Goal: Transaction & Acquisition: Subscribe to service/newsletter

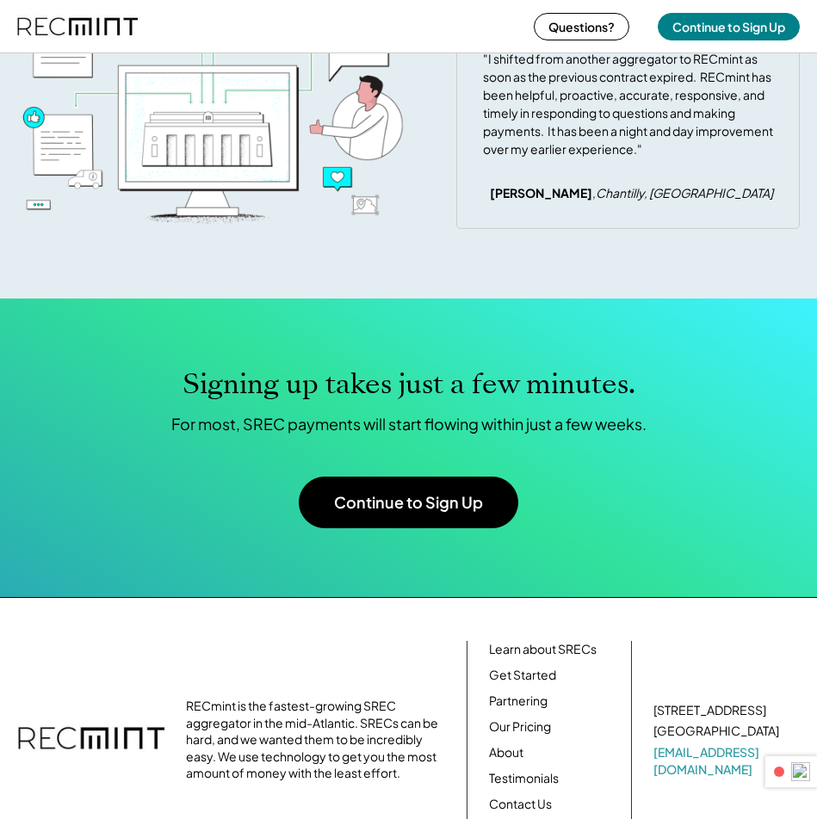
scroll to position [6598, 0]
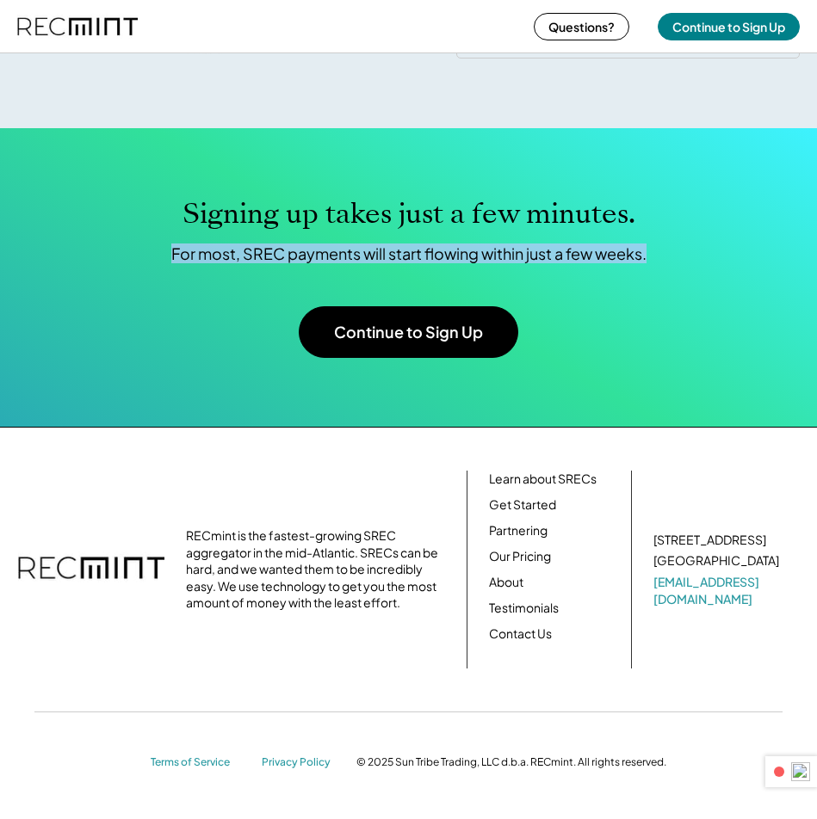
drag, startPoint x: 171, startPoint y: 250, endPoint x: 742, endPoint y: 249, distance: 570.5
click at [742, 249] on div "Signing up takes just a few minutes. For most, SREC payments will start flowing…" at bounding box center [408, 230] width 782 height 66
click at [679, 262] on div "Signing up takes just a few minutes. For most, SREC payments will start flowing…" at bounding box center [408, 230] width 782 height 66
click at [586, 311] on div "Signing up takes just a few minutes. For most, SREC payments will start flowing…" at bounding box center [408, 277] width 782 height 161
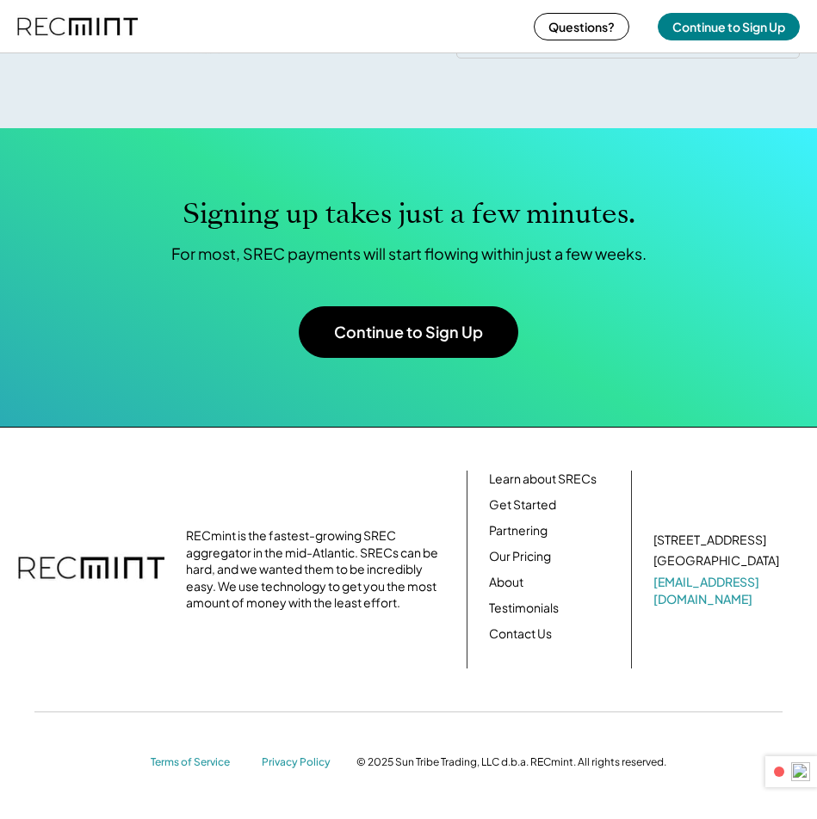
click at [359, 342] on button "Continue to Sign Up" at bounding box center [408, 332] width 219 height 52
click at [738, 18] on button "Continue to Sign Up" at bounding box center [728, 27] width 142 height 28
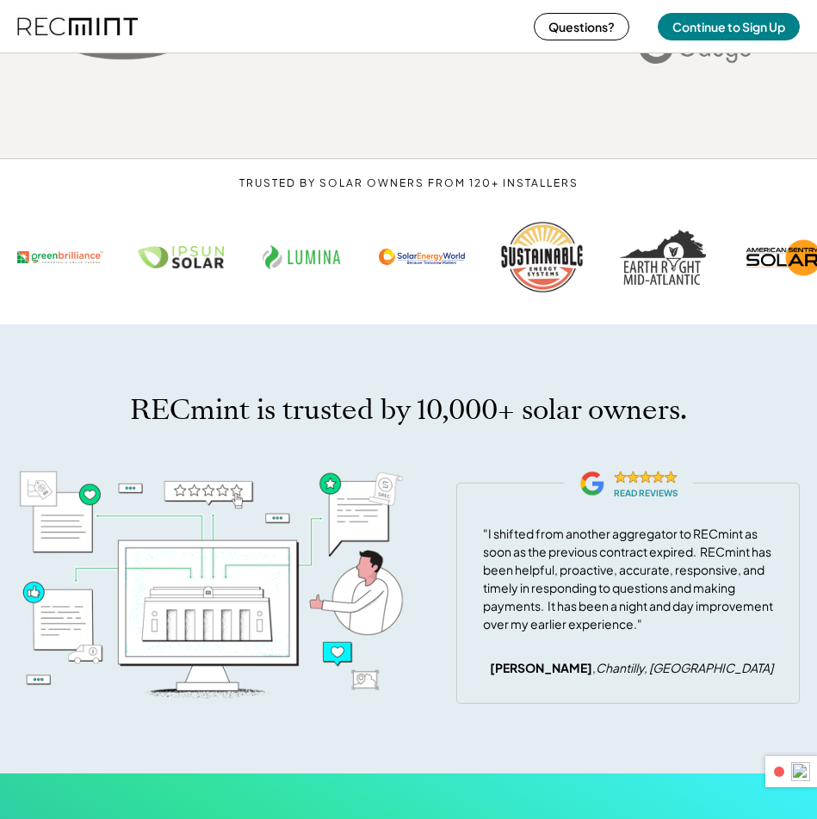
scroll to position [6598, 0]
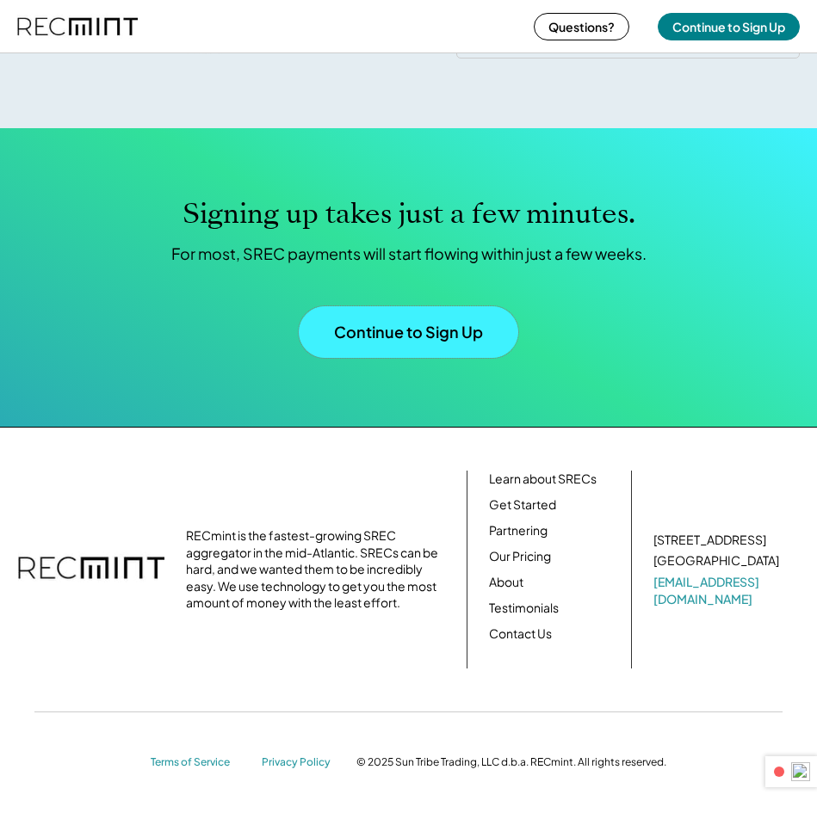
click at [417, 318] on button "Continue to Sign Up" at bounding box center [408, 332] width 219 height 52
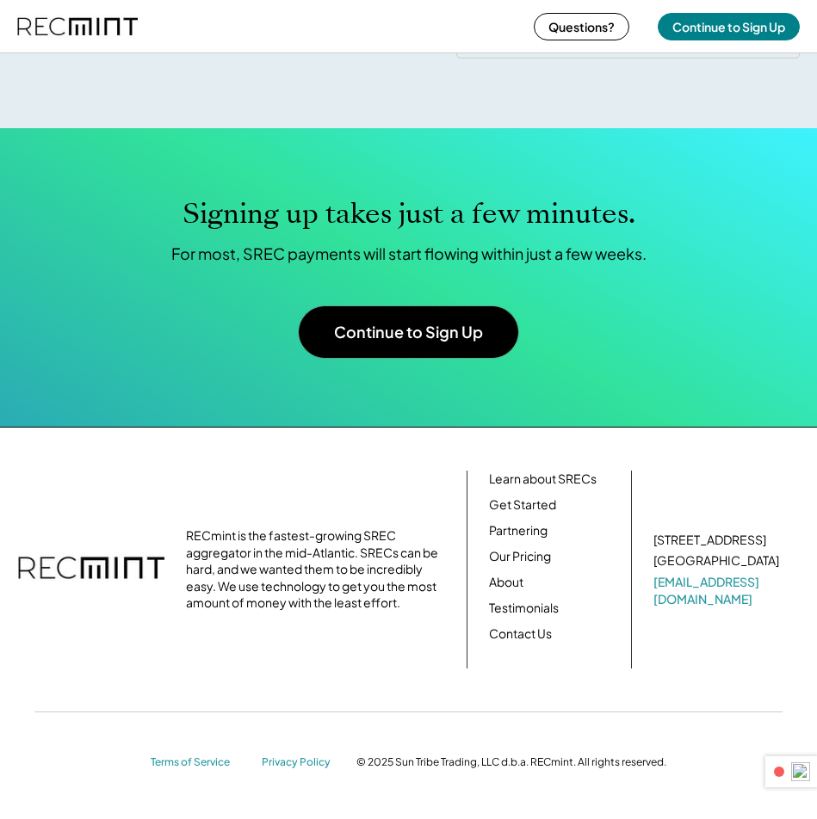
click at [653, 342] on div "Signing up takes just a few minutes. For most, SREC payments will start flowing…" at bounding box center [408, 277] width 782 height 161
click at [609, 247] on div "For most, SREC payments will start flowing within just a few weeks." at bounding box center [408, 254] width 475 height 20
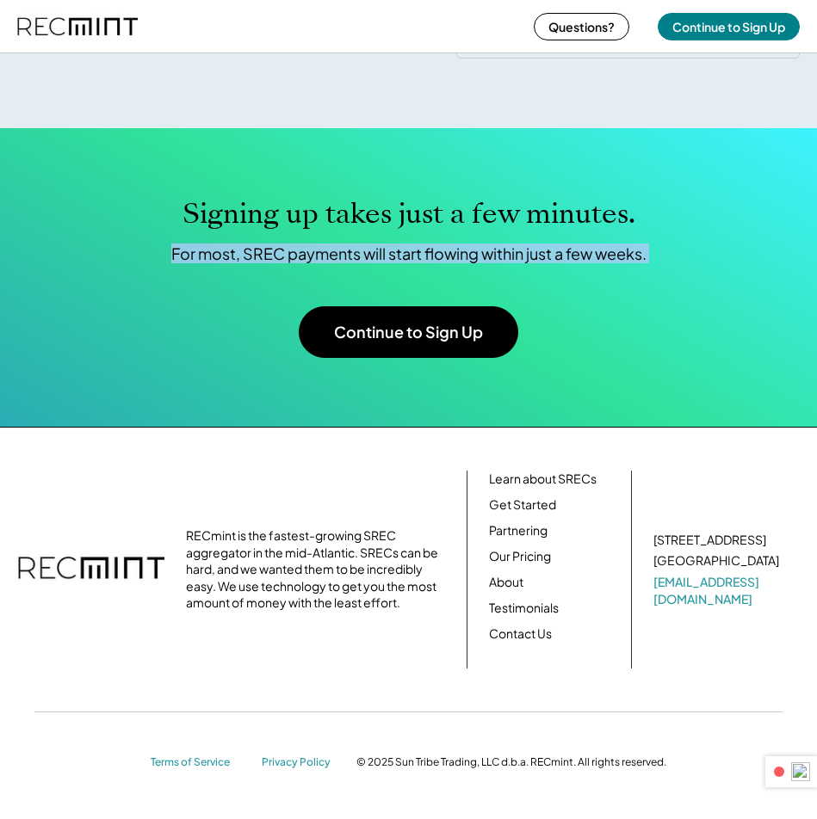
click at [609, 247] on div "For most, SREC payments will start flowing within just a few weeks." at bounding box center [408, 254] width 475 height 20
click at [660, 254] on div "Signing up takes just a few minutes. For most, SREC payments will start flowing…" at bounding box center [408, 230] width 782 height 66
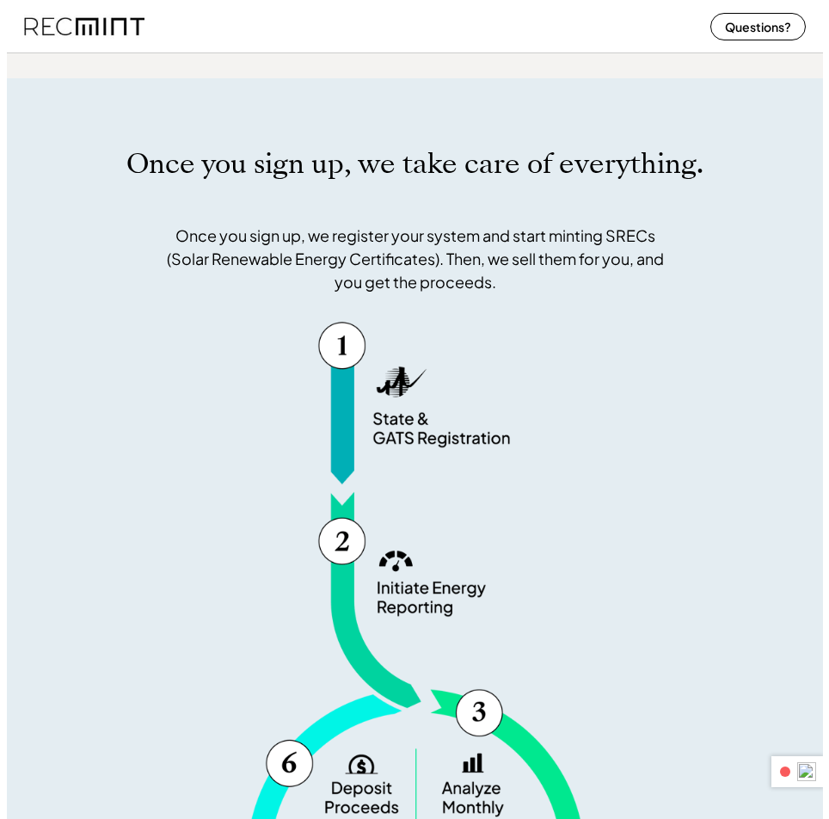
scroll to position [0, 0]
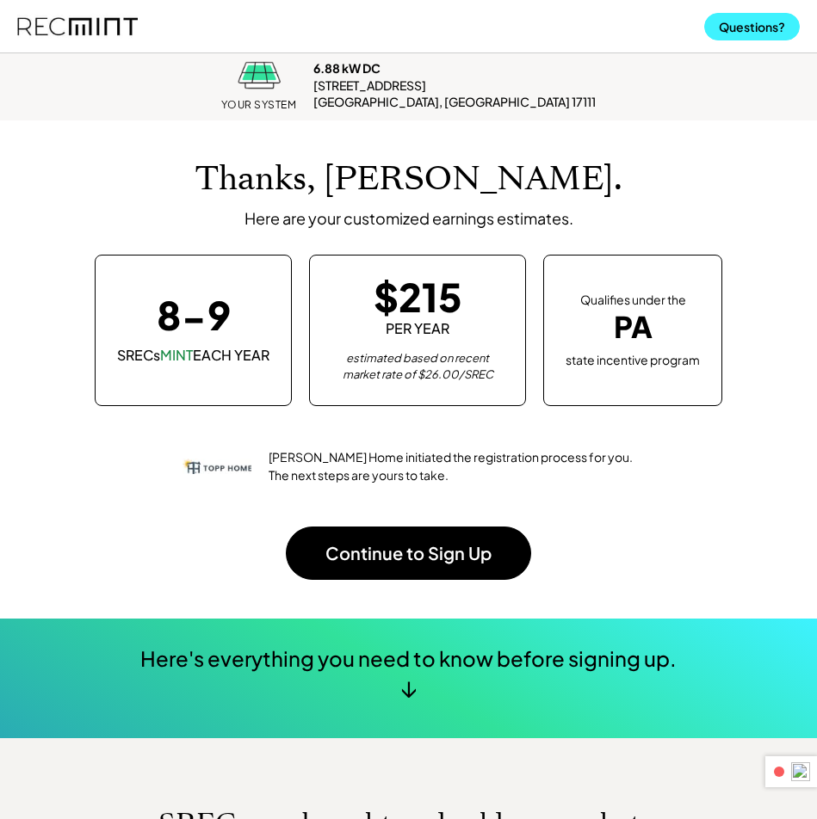
click at [749, 30] on button "Questions?" at bounding box center [752, 27] width 96 height 28
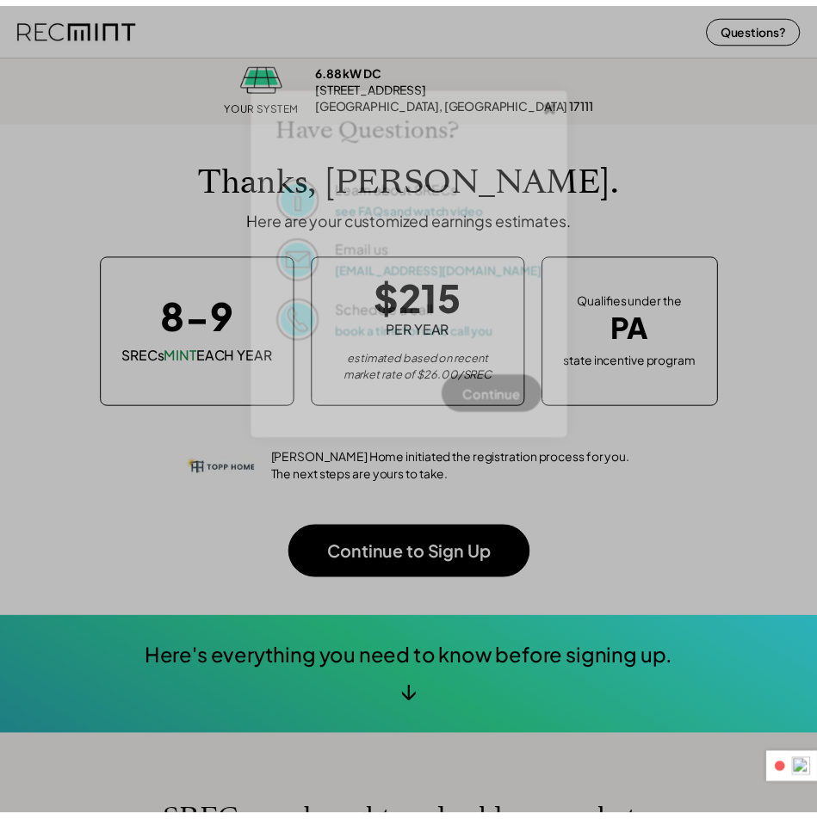
scroll to position [212, 786]
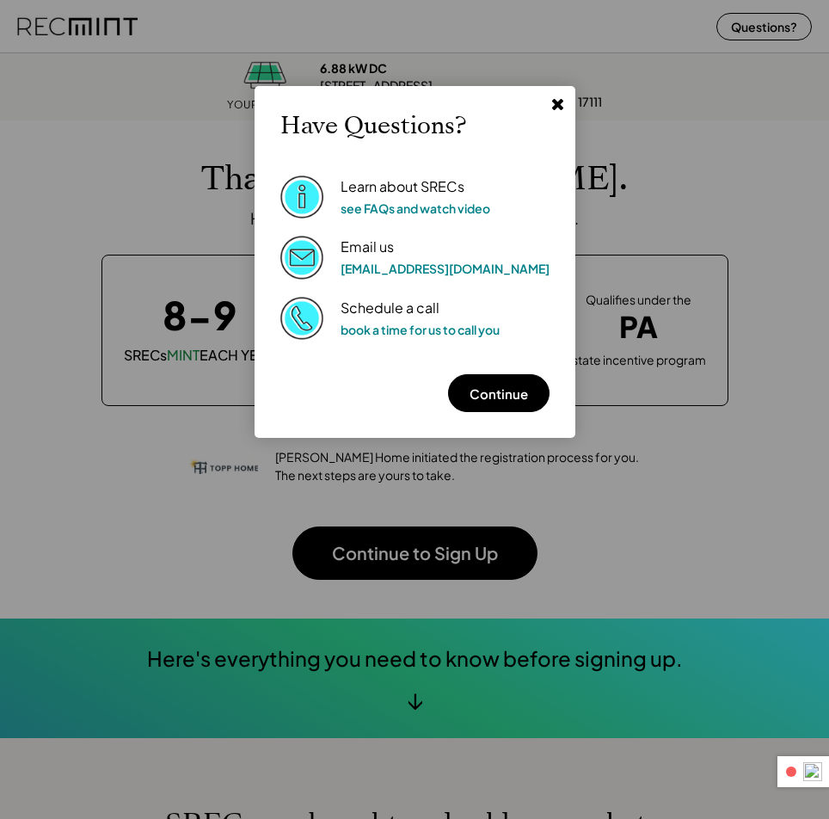
click at [690, 126] on div at bounding box center [414, 409] width 829 height 819
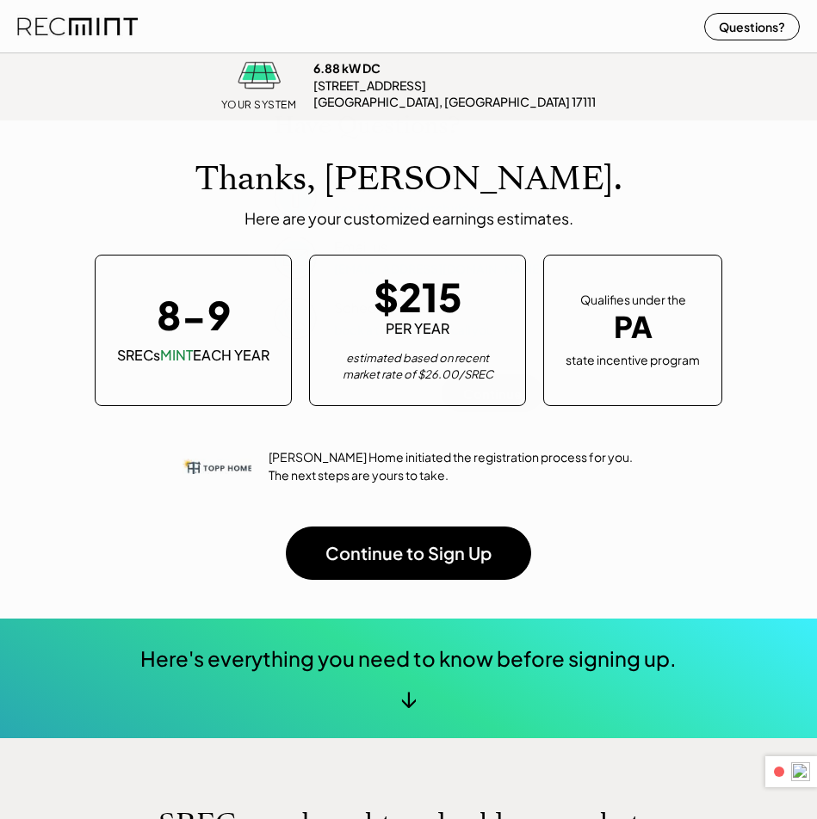
scroll to position [212, 774]
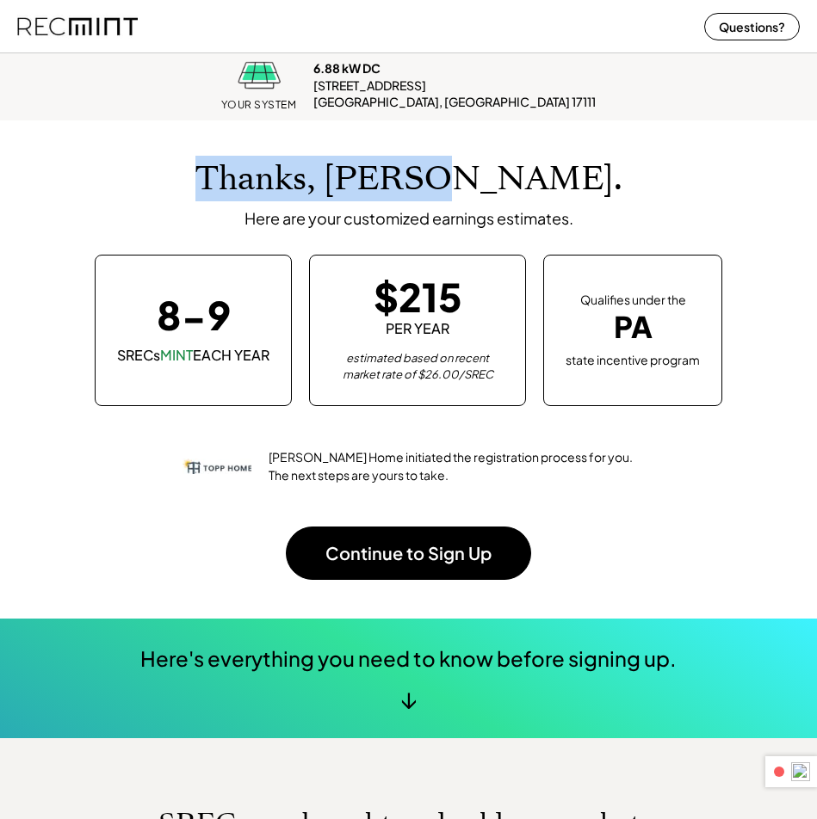
drag, startPoint x: 305, startPoint y: 171, endPoint x: 520, endPoint y: 176, distance: 214.3
click at [520, 176] on h1 "Thanks, [PERSON_NAME]." at bounding box center [408, 179] width 427 height 40
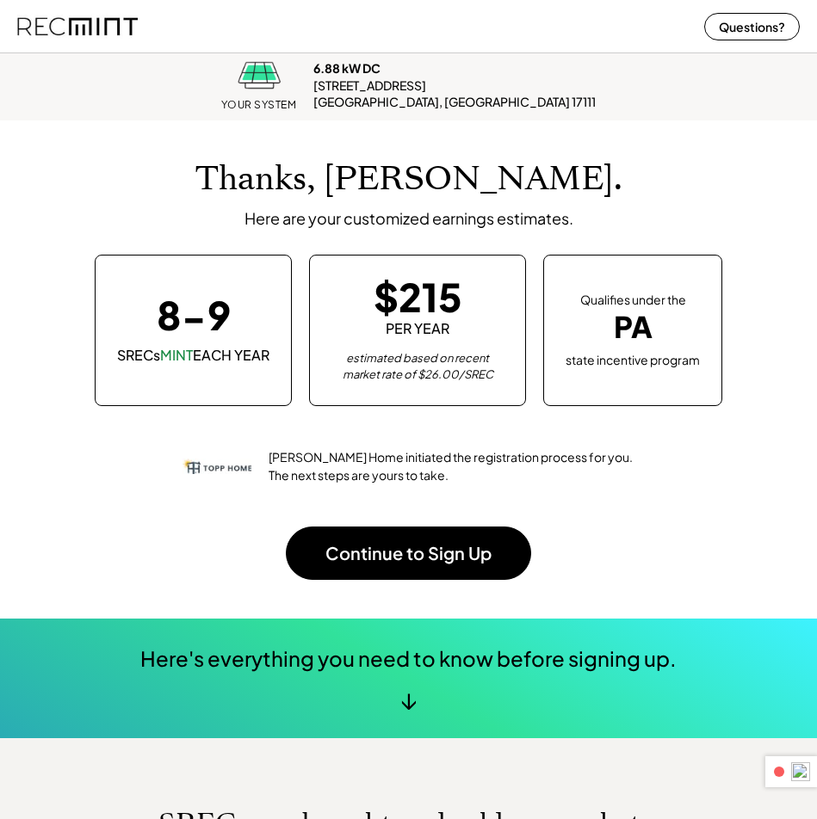
click at [607, 180] on div "Thanks, [PERSON_NAME]. Here are your customized earnings estimates." at bounding box center [408, 193] width 782 height 69
drag, startPoint x: 16, startPoint y: 31, endPoint x: 128, endPoint y: 32, distance: 111.9
click at [128, 32] on div "Questions? Continue to Sign Up" at bounding box center [408, 26] width 817 height 52
click at [244, 41] on div "Questions? Continue to Sign Up" at bounding box center [408, 26] width 817 height 52
click at [243, 39] on div "Questions? Continue to Sign Up" at bounding box center [408, 26] width 817 height 52
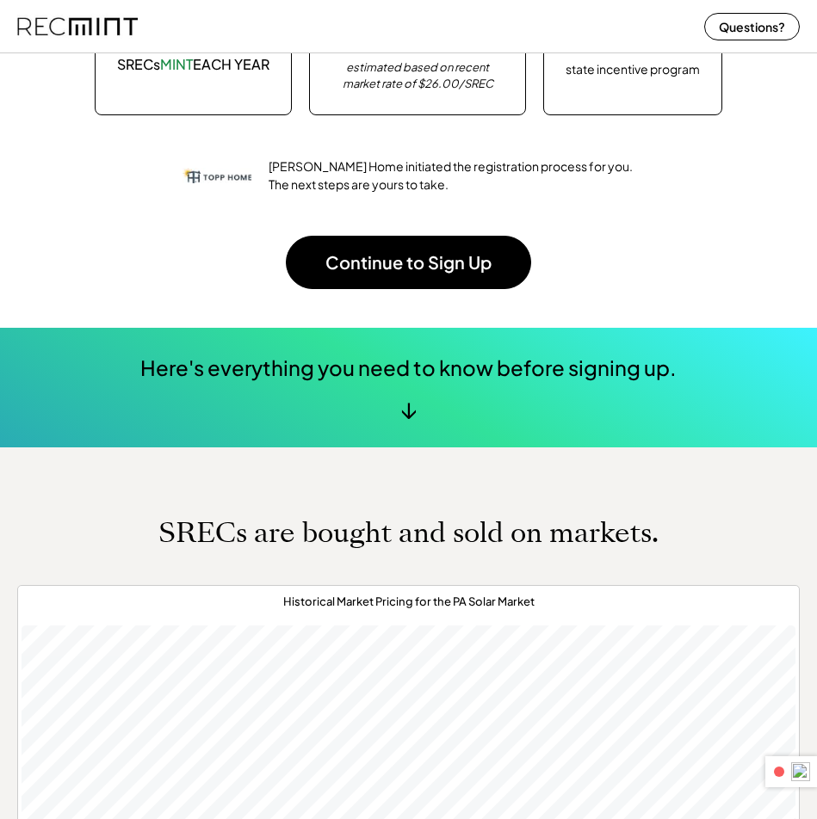
scroll to position [0, 0]
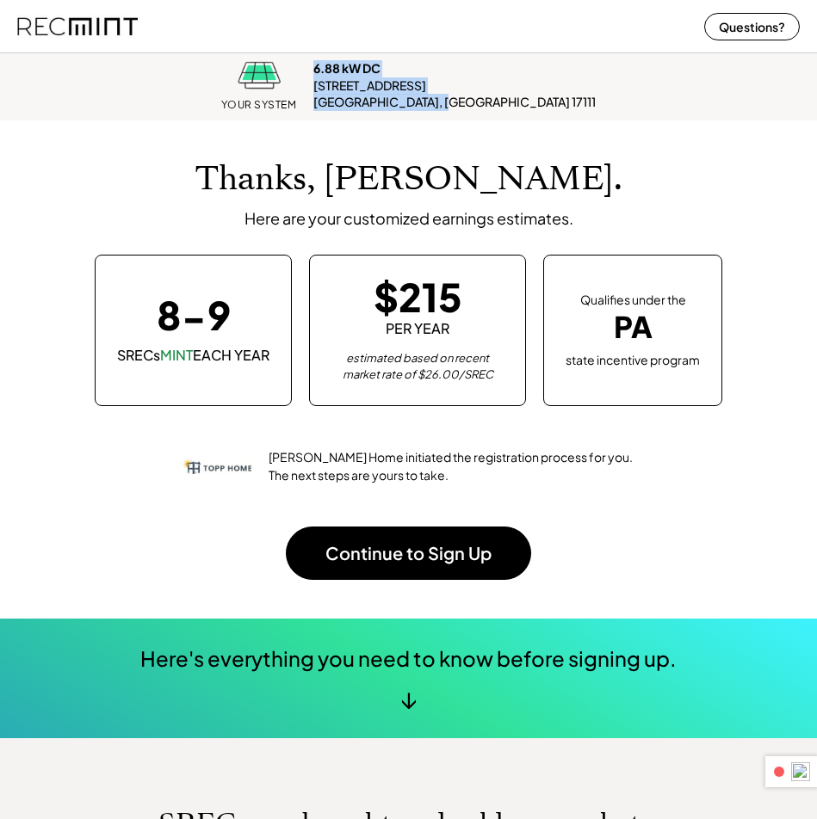
drag, startPoint x: 399, startPoint y: 69, endPoint x: 527, endPoint y: 99, distance: 131.7
click at [527, 99] on div "YOUR SYSTEM 6.88 kW DC [STREET_ADDRESS] Located in [US_STATE]" at bounding box center [408, 86] width 782 height 70
click at [570, 99] on div "YOUR SYSTEM 6.88 kW DC [STREET_ADDRESS] Located in [US_STATE]" at bounding box center [408, 86] width 782 height 70
click at [534, 29] on div "Questions? Continue to Sign Up" at bounding box center [408, 26] width 817 height 52
